Goal: Transaction & Acquisition: Purchase product/service

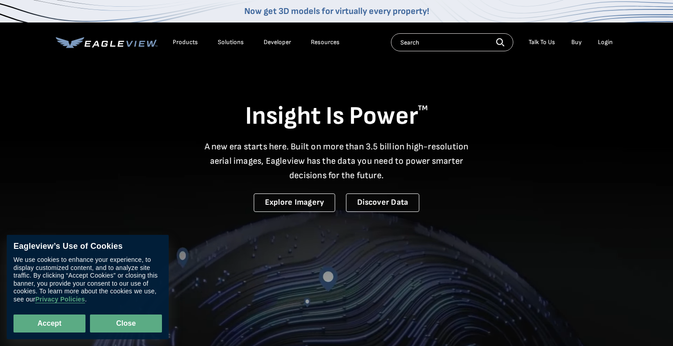
click at [117, 324] on button "Close" at bounding box center [126, 324] width 72 height 18
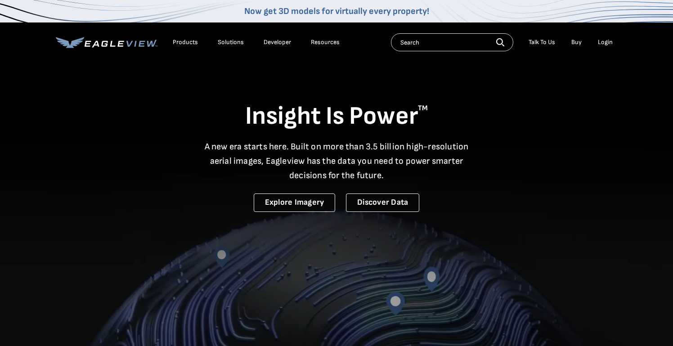
click at [606, 45] on div "Login" at bounding box center [605, 42] width 15 height 8
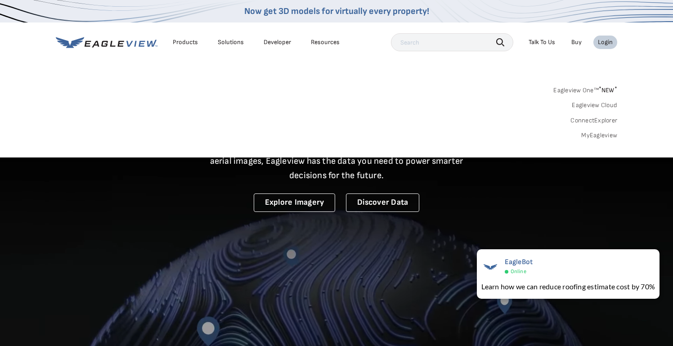
click at [598, 133] on link "MyEagleview" at bounding box center [600, 135] width 36 height 8
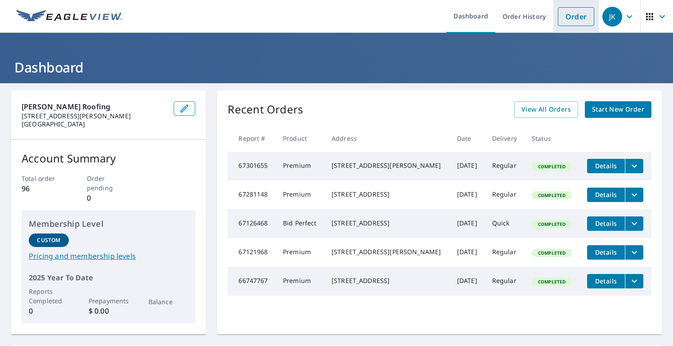
click at [580, 14] on link "Order" at bounding box center [576, 16] width 36 height 19
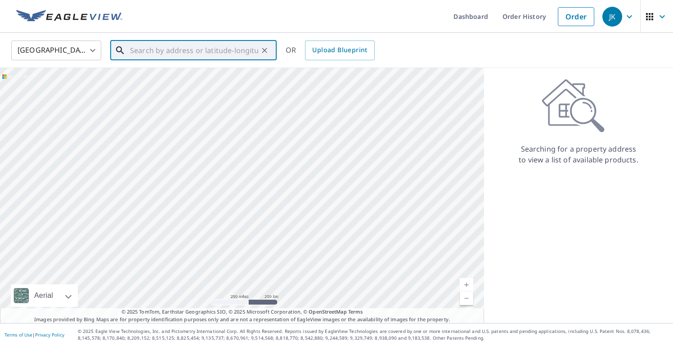
click at [190, 51] on input "text" at bounding box center [194, 50] width 128 height 25
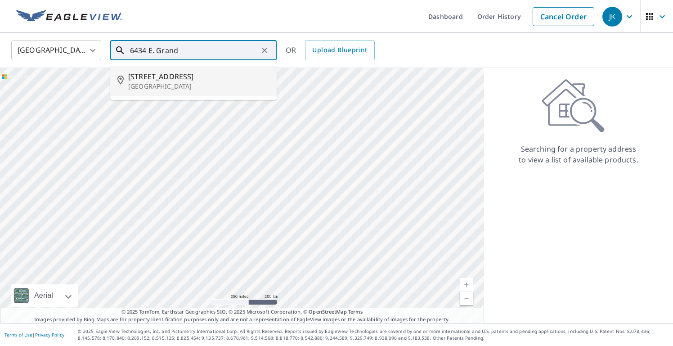
click at [180, 82] on p "Scottsdale, AZ 85254" at bounding box center [198, 86] width 141 height 9
type input "6434 E Grandview Dr Scottsdale, AZ 85254"
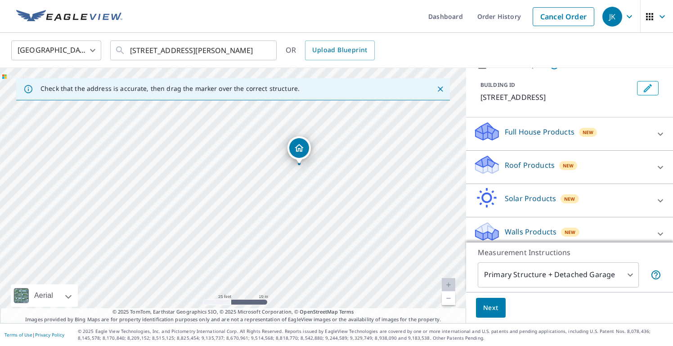
scroll to position [52, 0]
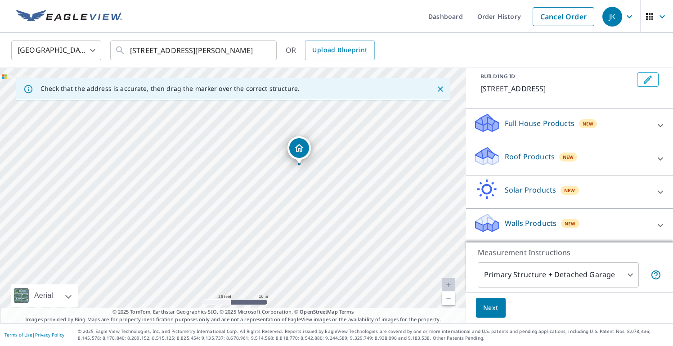
click at [662, 157] on icon at bounding box center [660, 158] width 11 height 11
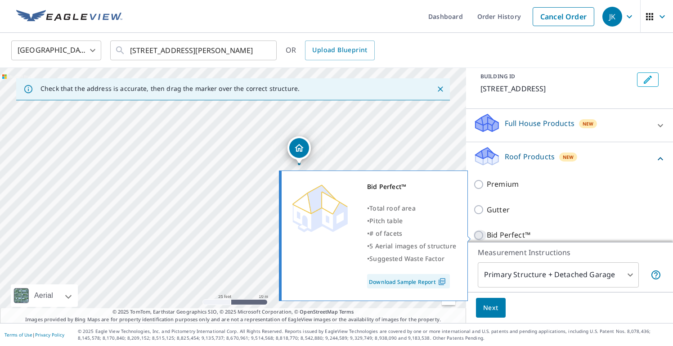
click at [480, 236] on input "Bid Perfect™" at bounding box center [481, 235] width 14 height 11
checkbox input "true"
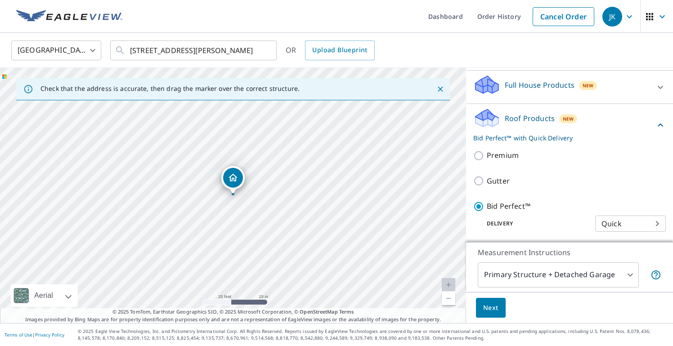
scroll to position [97, 0]
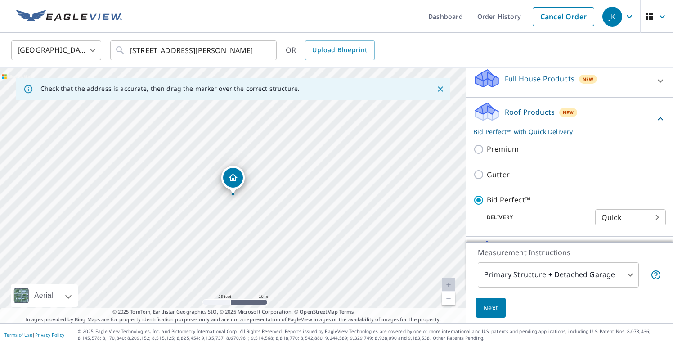
click at [492, 309] on span "Next" at bounding box center [490, 307] width 15 height 11
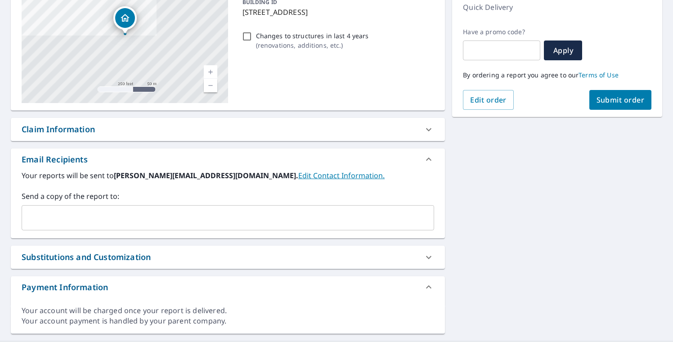
scroll to position [148, 0]
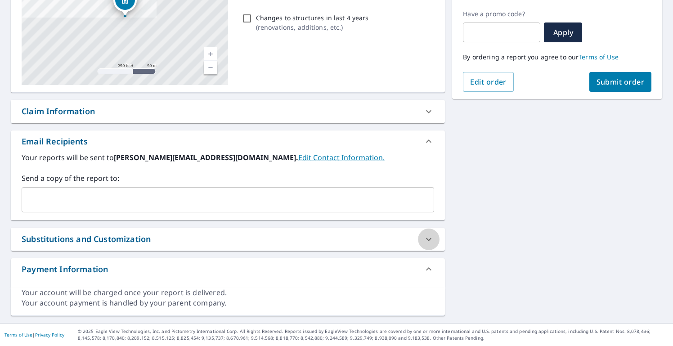
click at [429, 239] on icon at bounding box center [429, 239] width 11 height 11
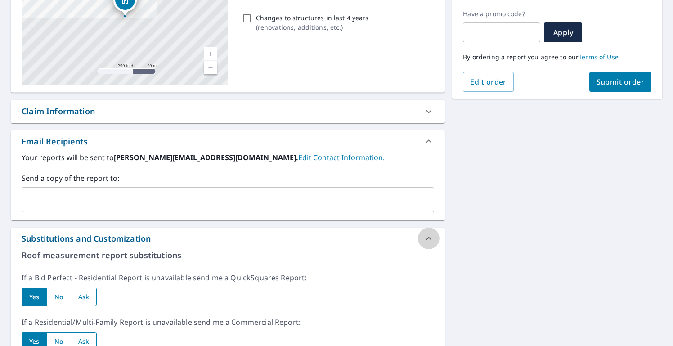
click at [429, 239] on icon at bounding box center [429, 238] width 11 height 11
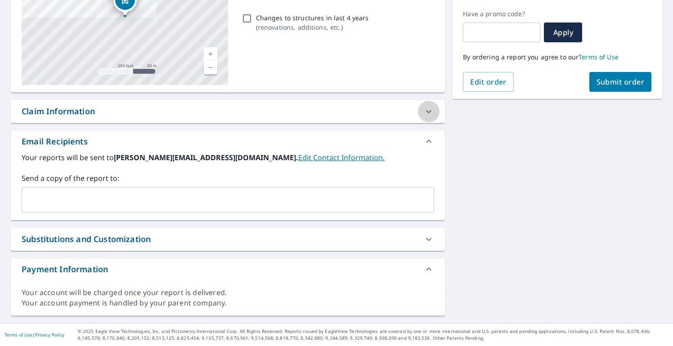
click at [430, 110] on icon at bounding box center [429, 111] width 11 height 11
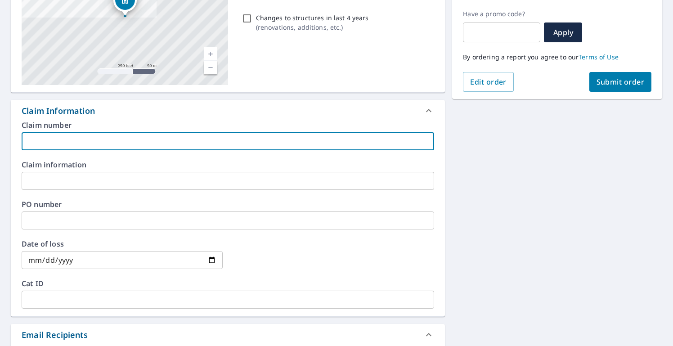
click at [238, 139] on input "text" at bounding box center [228, 141] width 413 height 18
type input "Larry Simpson"
click at [165, 220] on input "text" at bounding box center [228, 221] width 413 height 18
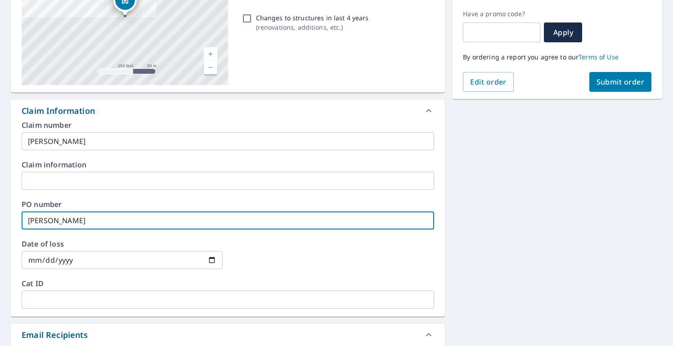
type input "Larry Simpson"
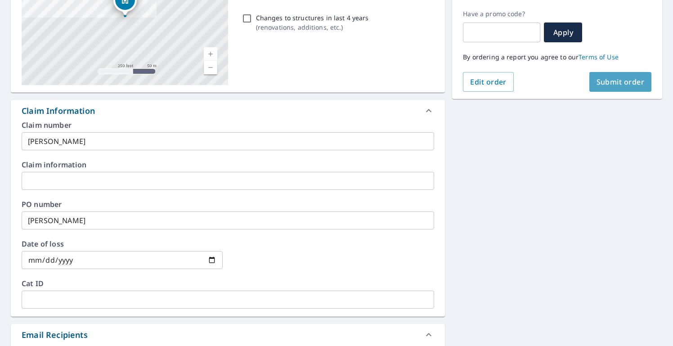
click at [631, 77] on button "Submit order" at bounding box center [621, 82] width 63 height 20
